Goal: Register for event/course

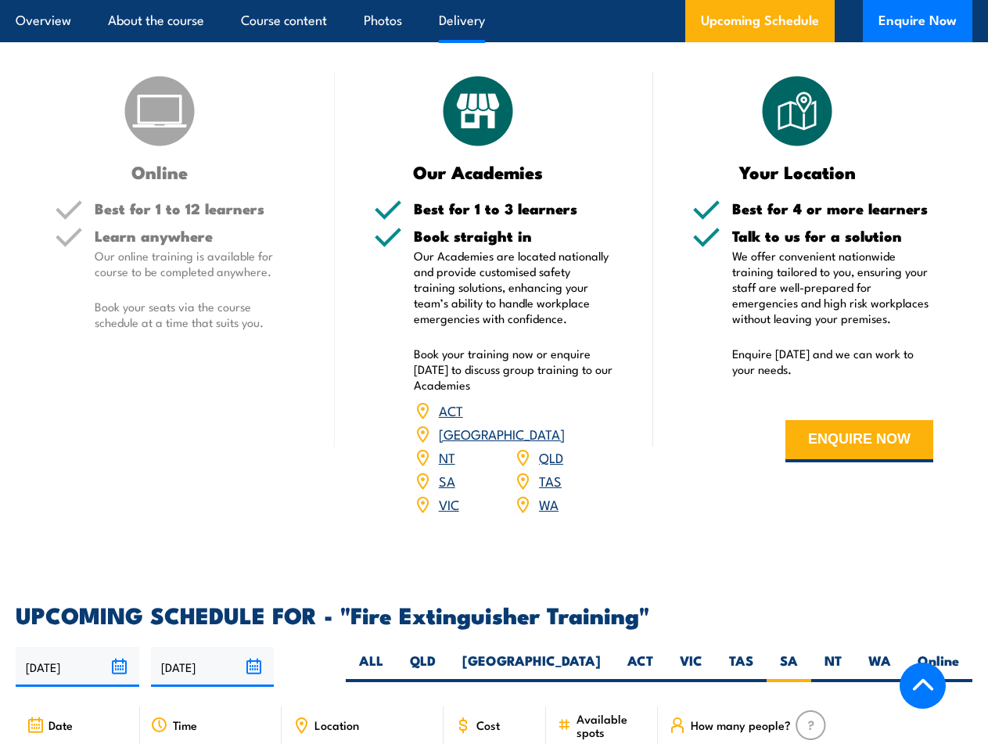
click at [493, 0] on article "Overview About the course Course content Photos Delivery Upcoming Schedule Enqu…" at bounding box center [494, 21] width 956 height 42
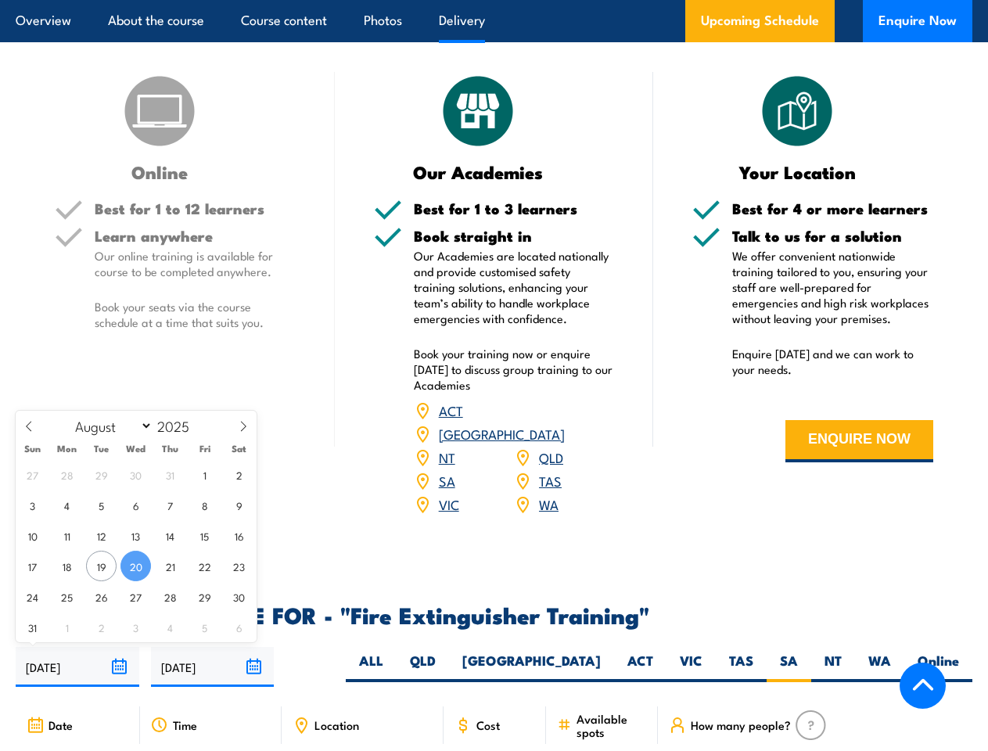
click at [77, 663] on input "[DATE]" at bounding box center [78, 667] width 124 height 40
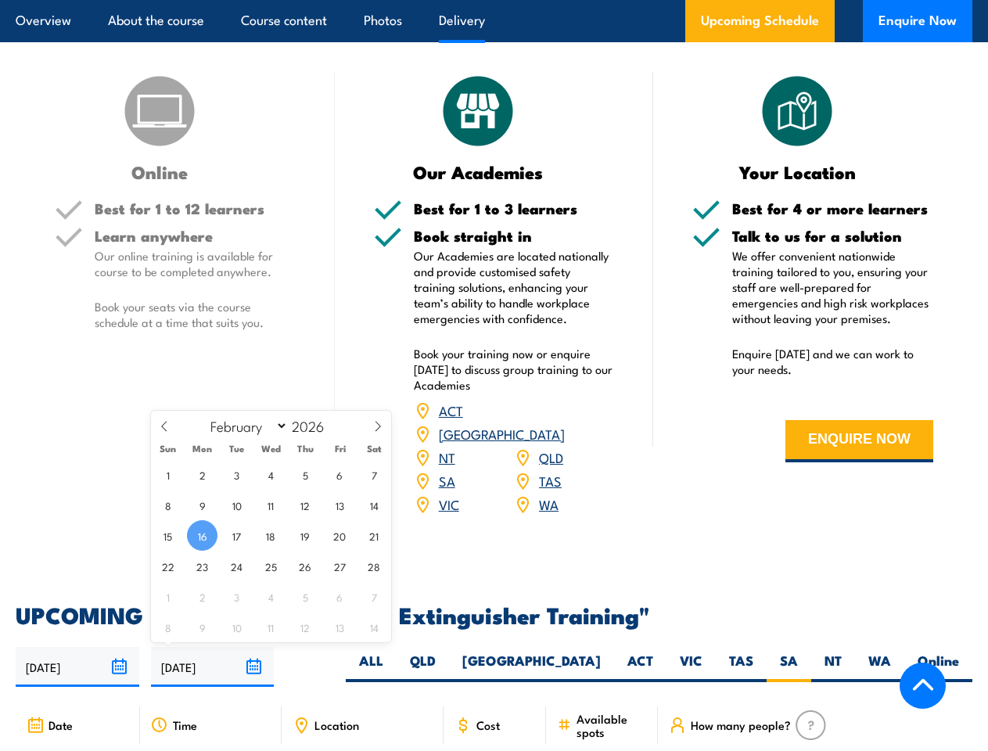
click at [213, 663] on input "[DATE]" at bounding box center [213, 667] width 124 height 40
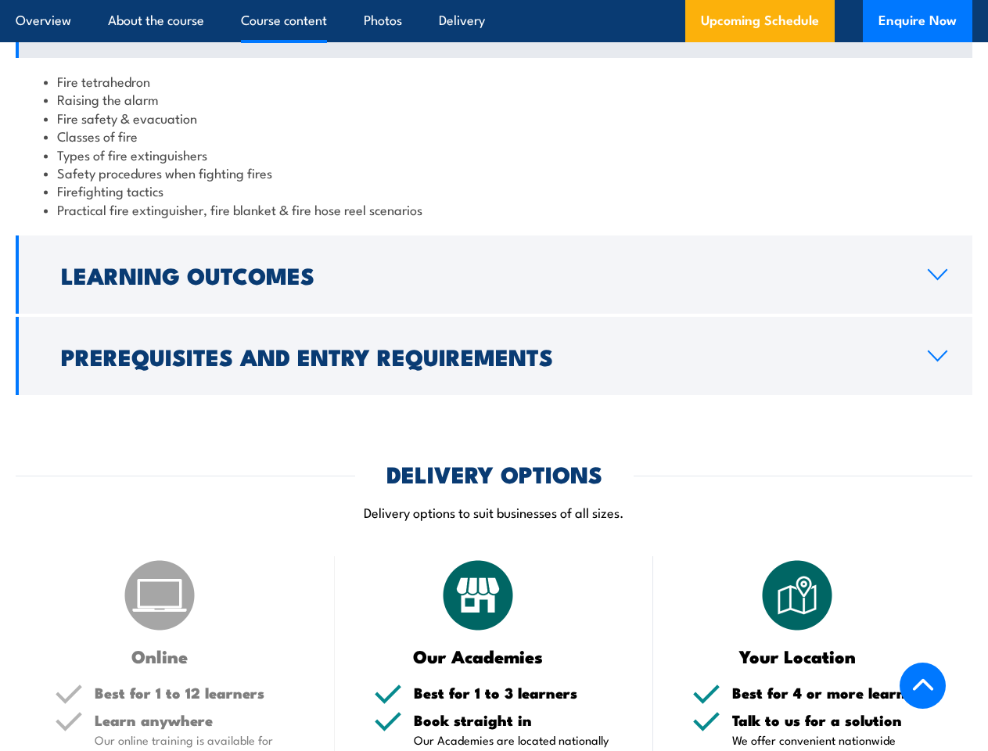
scroll to position [1549, 0]
click at [493, 0] on article "Overview About the course Course content Photos Delivery Upcoming Schedule Enqu…" at bounding box center [494, 21] width 956 height 42
click at [493, 285] on h2 "Learning Outcomes" at bounding box center [481, 274] width 841 height 20
